Goal: Information Seeking & Learning: Learn about a topic

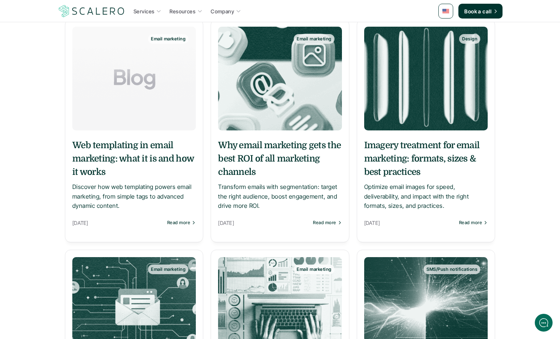
click at [385, 157] on h5 "Imagery treatment for email marketing: formats, sizes & best practices" at bounding box center [426, 159] width 124 height 40
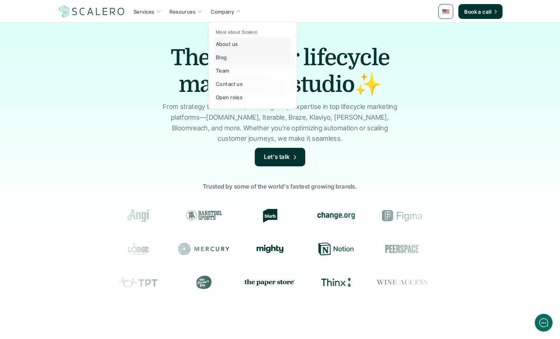
click at [222, 55] on p "Blog" at bounding box center [221, 57] width 11 height 8
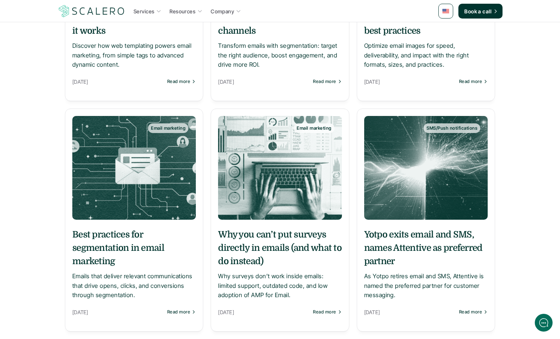
scroll to position [277, 0]
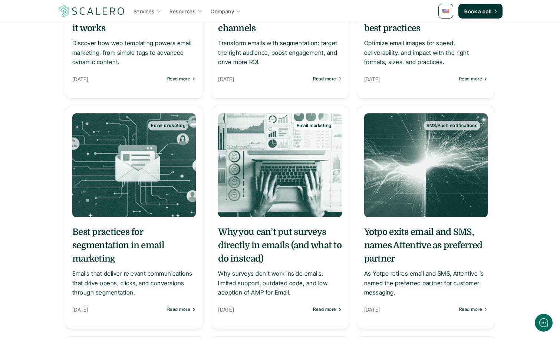
click at [433, 226] on h5 "Yotpo exits email and SMS, names Attentive as preferred partner" at bounding box center [426, 246] width 124 height 40
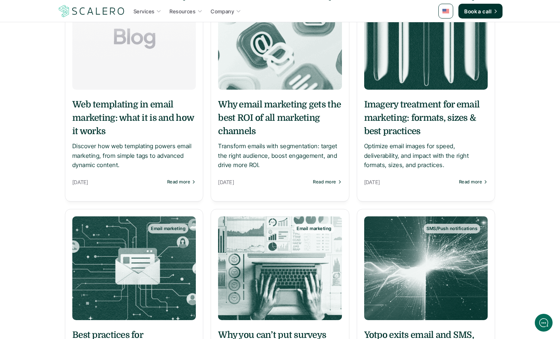
scroll to position [141, 0]
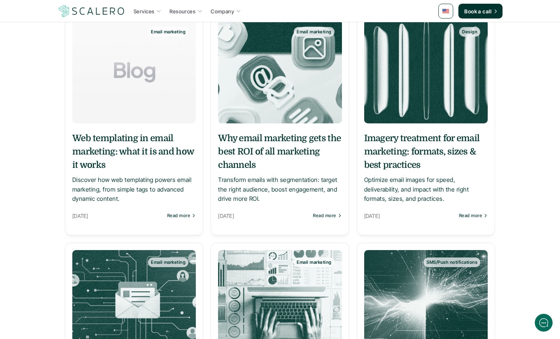
click at [404, 115] on img at bounding box center [426, 72] width 124 height 104
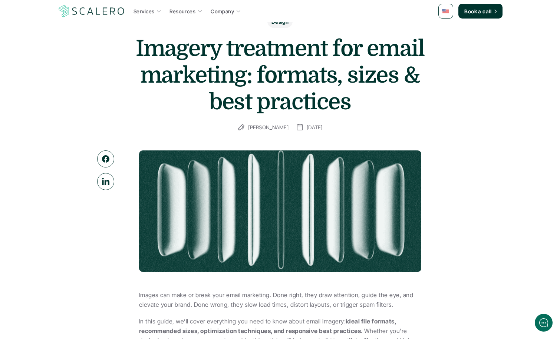
scroll to position [49, 0]
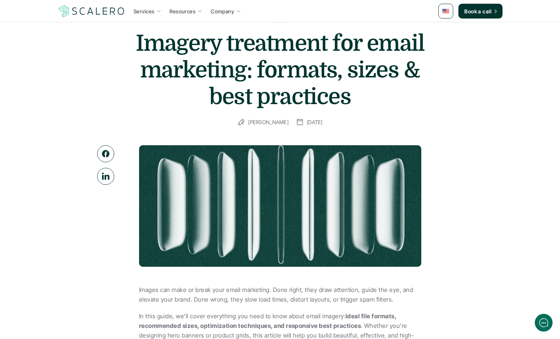
drag, startPoint x: 236, startPoint y: 182, endPoint x: 625, endPoint y: 171, distance: 388.5
